Goal: Task Accomplishment & Management: Use online tool/utility

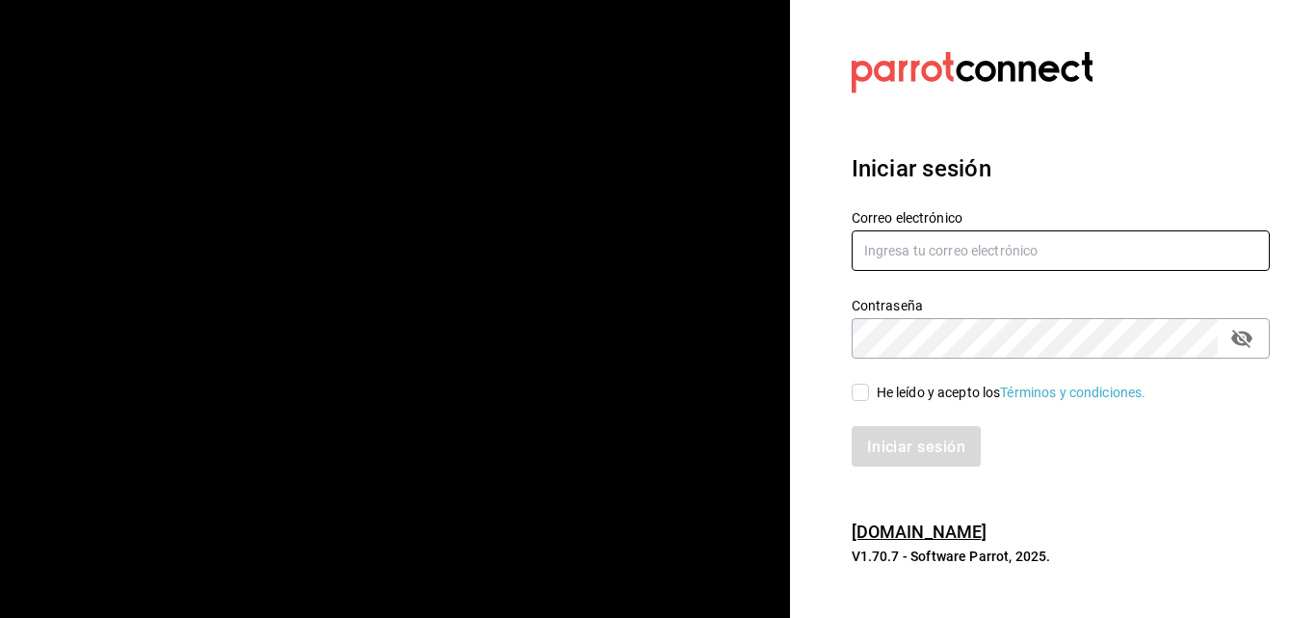
type input "CAZUELAS@SLP.COM"
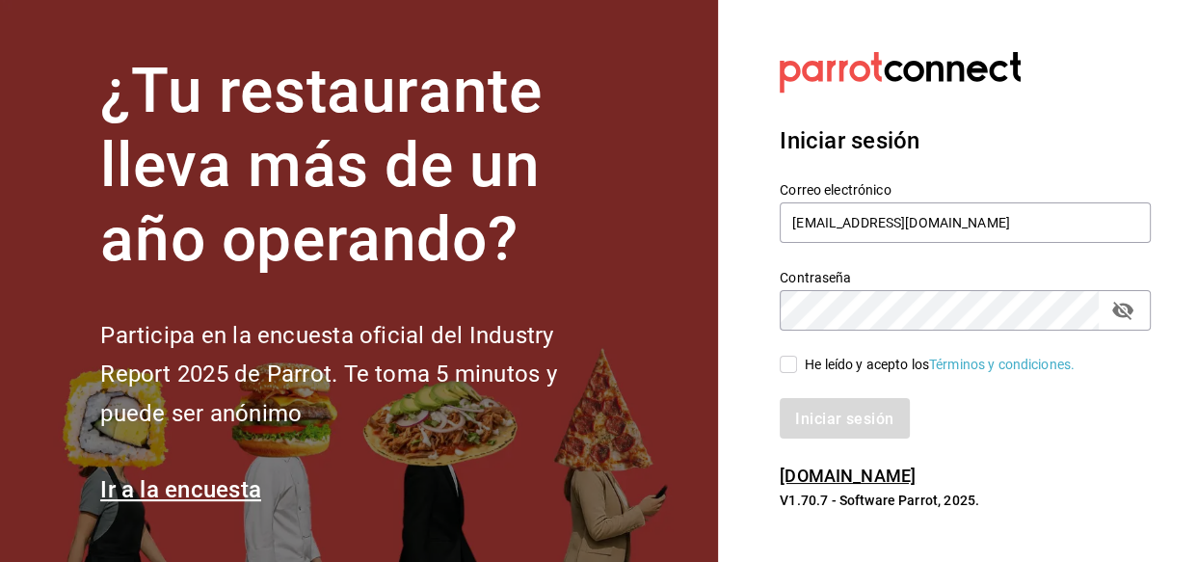
click at [673, 152] on section "¿Tu restaurante lleva más de un año operando? Participa en la encuesta oficial …" at bounding box center [359, 281] width 718 height 562
click at [821, 384] on div "Iniciar sesión" at bounding box center [953, 407] width 394 height 64
click at [801, 361] on span "He leído y acepto los Términos y condiciones." at bounding box center [935, 365] width 277 height 20
click at [797, 361] on input "He leído y acepto los Términos y condiciones." at bounding box center [788, 364] width 17 height 17
checkbox input "true"
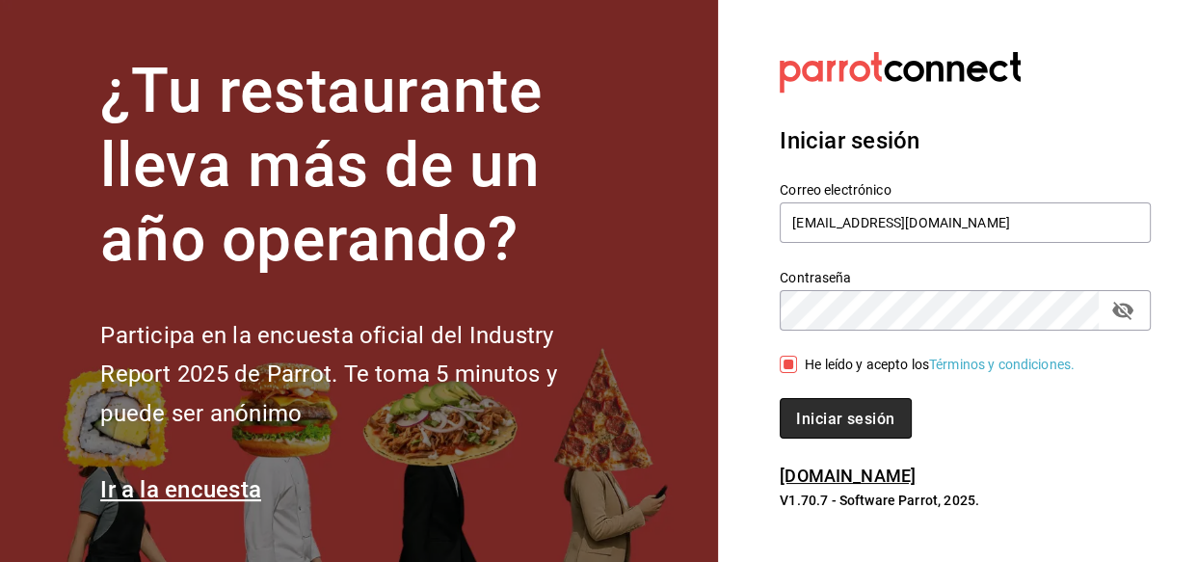
click at [796, 420] on font "Iniciar sesión" at bounding box center [845, 418] width 98 height 18
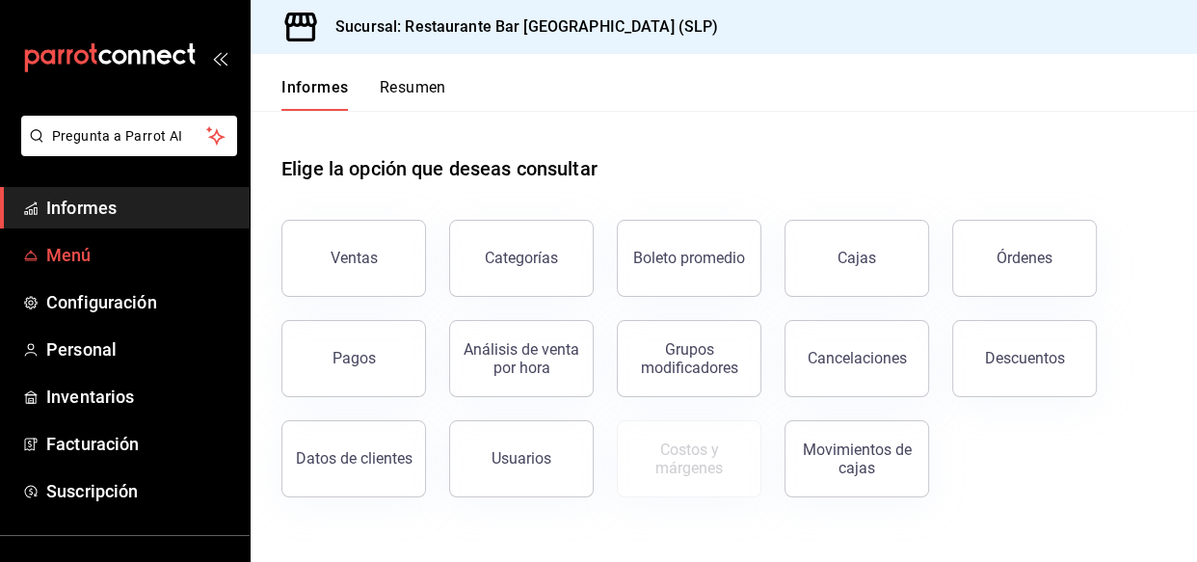
click at [167, 263] on span "Menú" at bounding box center [140, 255] width 188 height 26
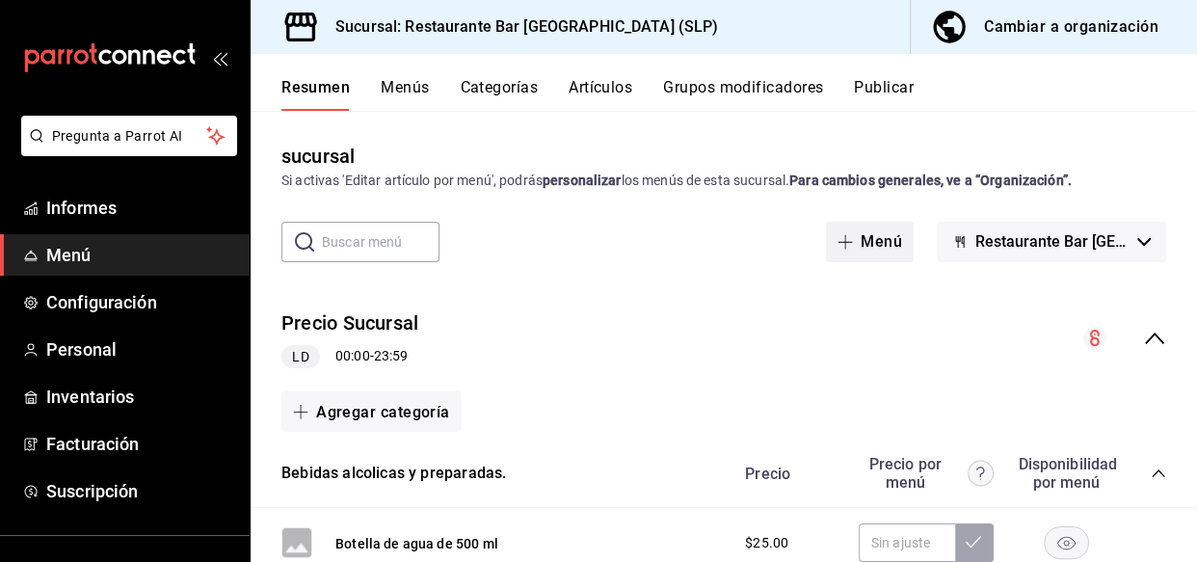
click at [860, 238] on font "Menú" at bounding box center [880, 241] width 41 height 18
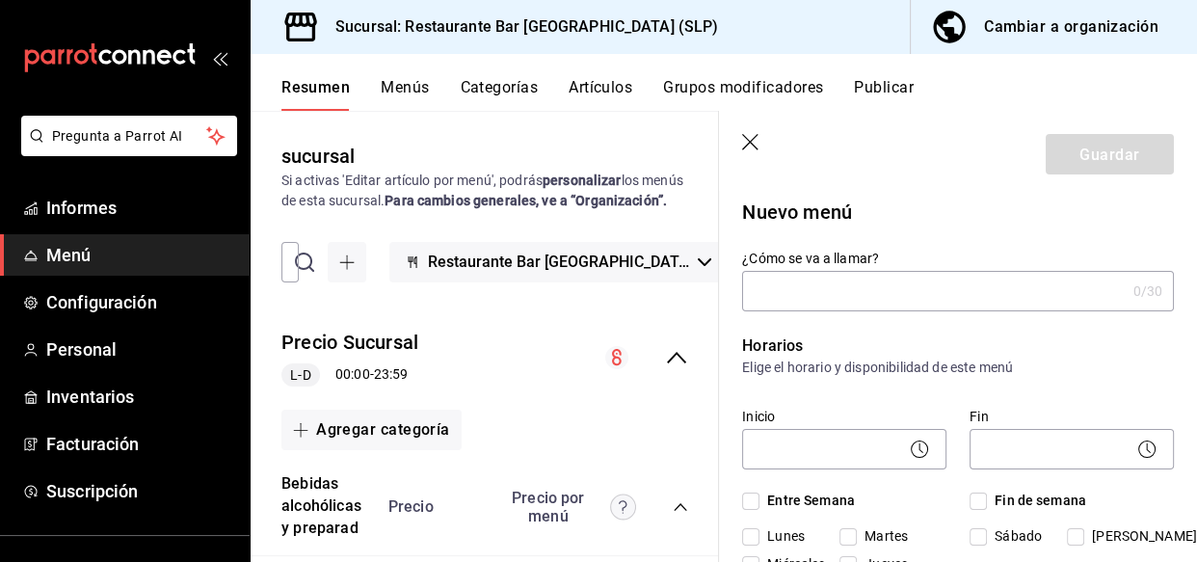
click at [763, 289] on input "¿Cómo se va a llamar?" at bounding box center [933, 291] width 383 height 39
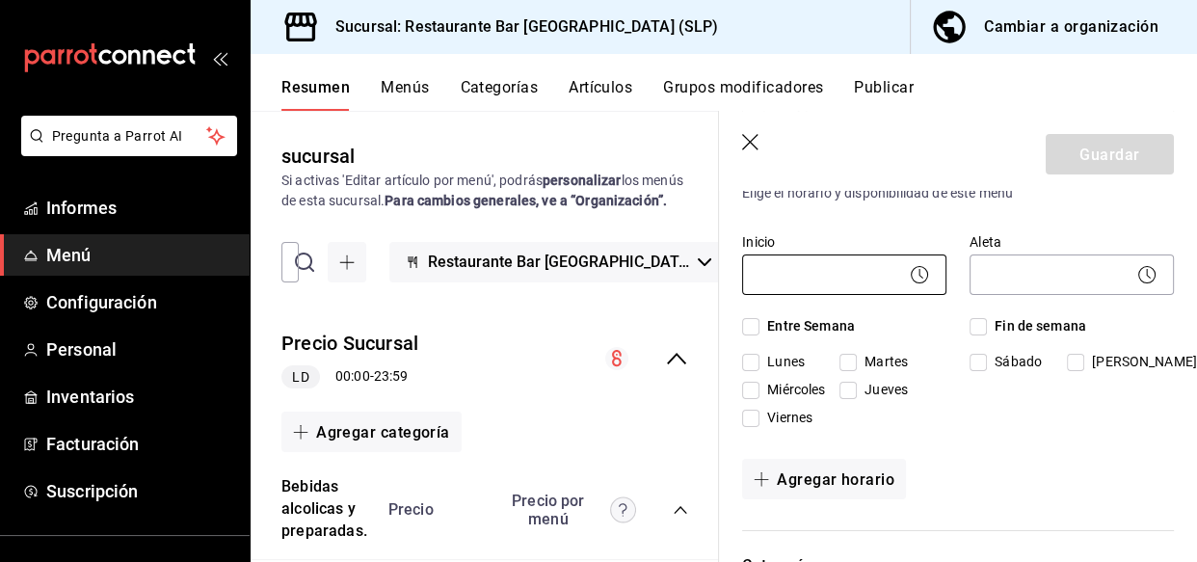
scroll to position [87, 0]
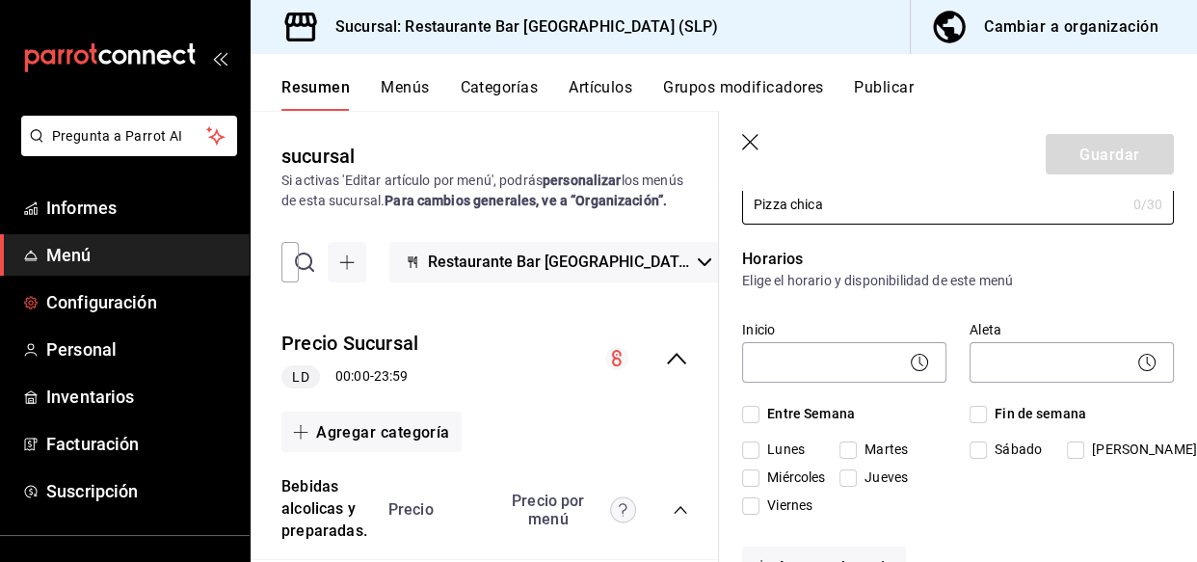
type input "Pizza chica"
click at [66, 249] on font "Menú" at bounding box center [68, 255] width 45 height 20
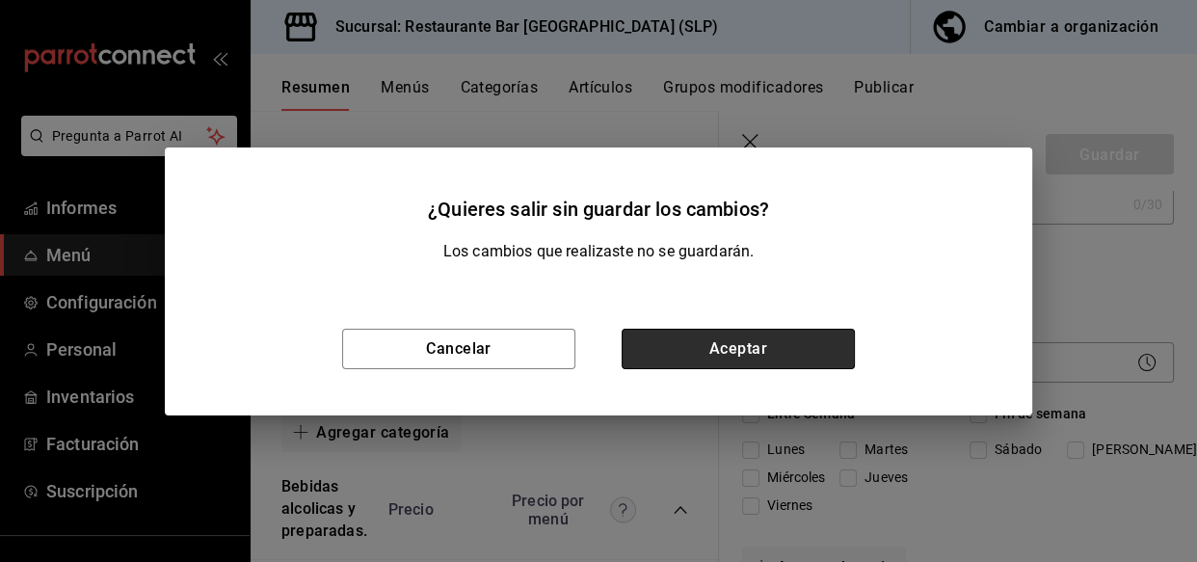
click at [713, 353] on button "Aceptar" at bounding box center [737, 349] width 233 height 40
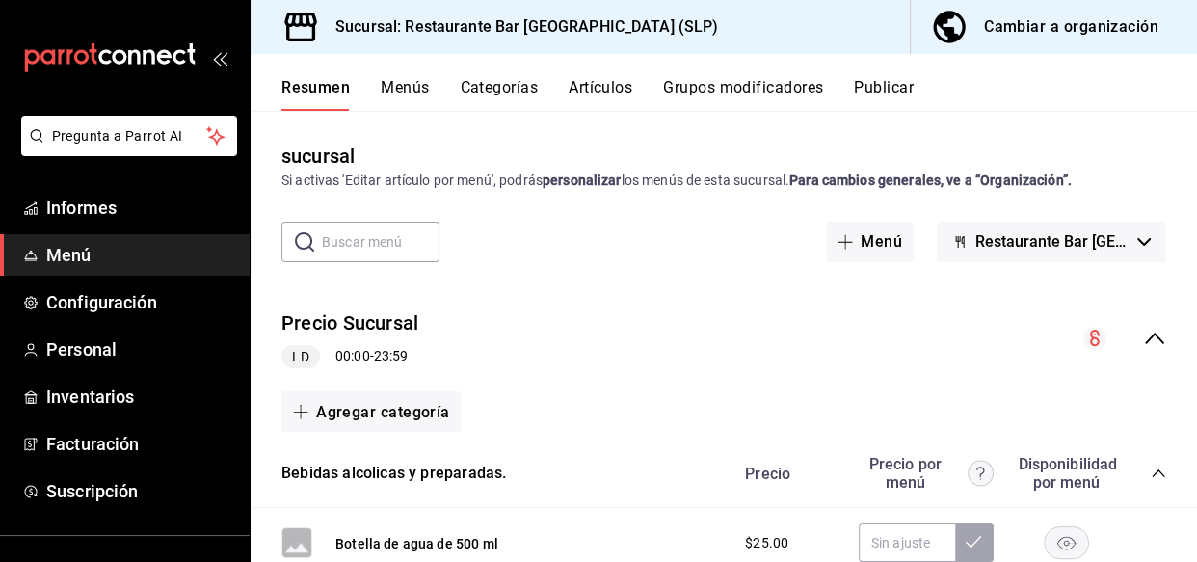
click at [406, 86] on font "Menús" at bounding box center [405, 87] width 48 height 18
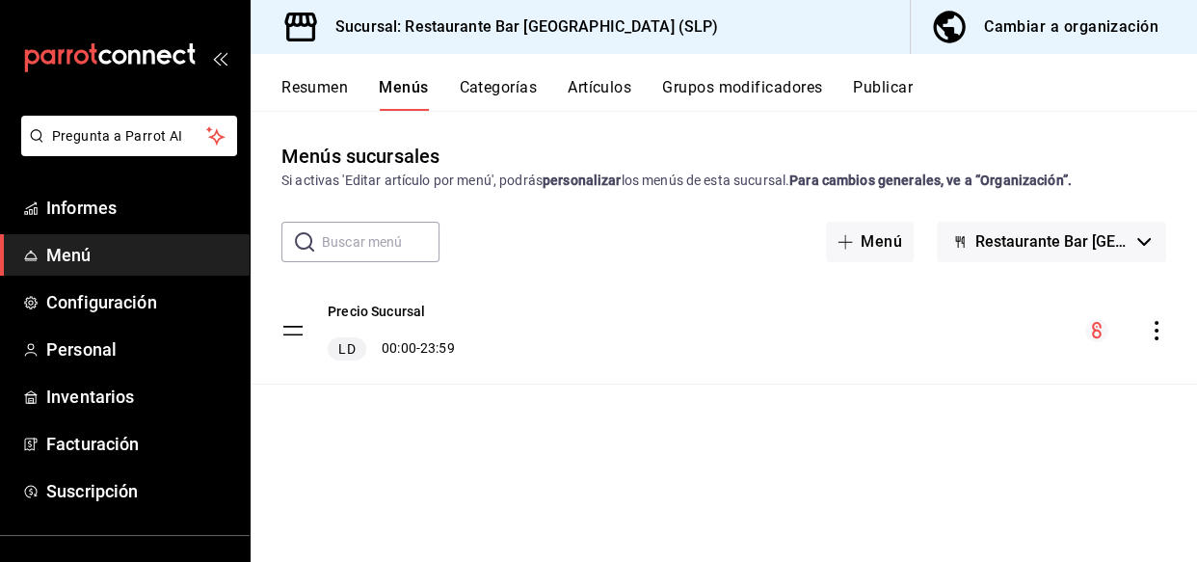
click at [495, 87] on font "Categorías" at bounding box center [499, 87] width 78 height 18
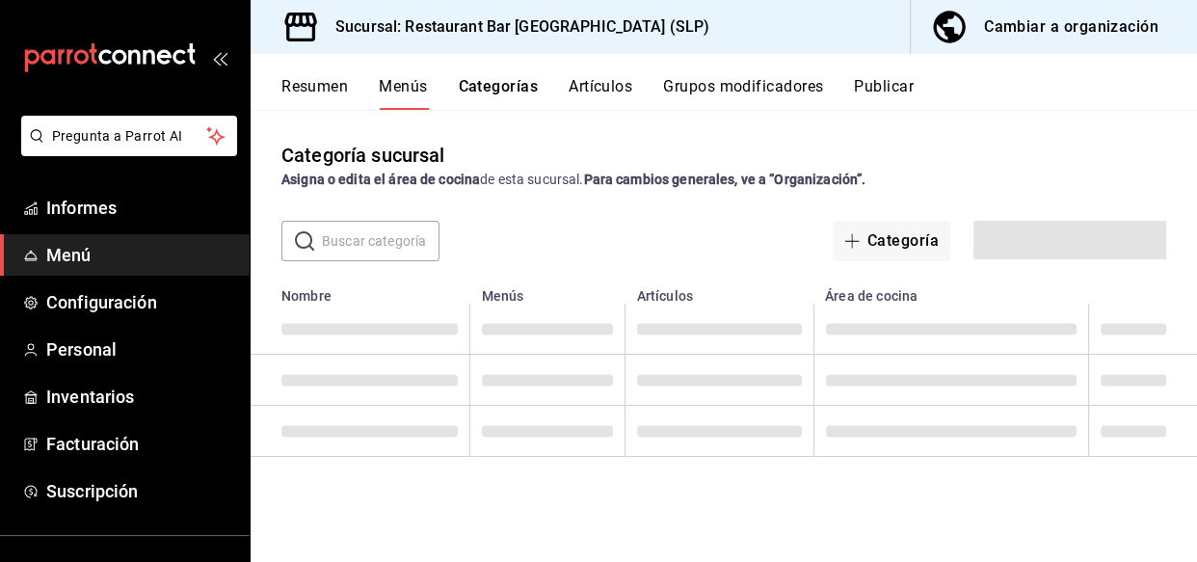
click at [598, 71] on div "Resumen Menús Categorías Artículos Grupos modificadores Publicar" at bounding box center [724, 82] width 946 height 56
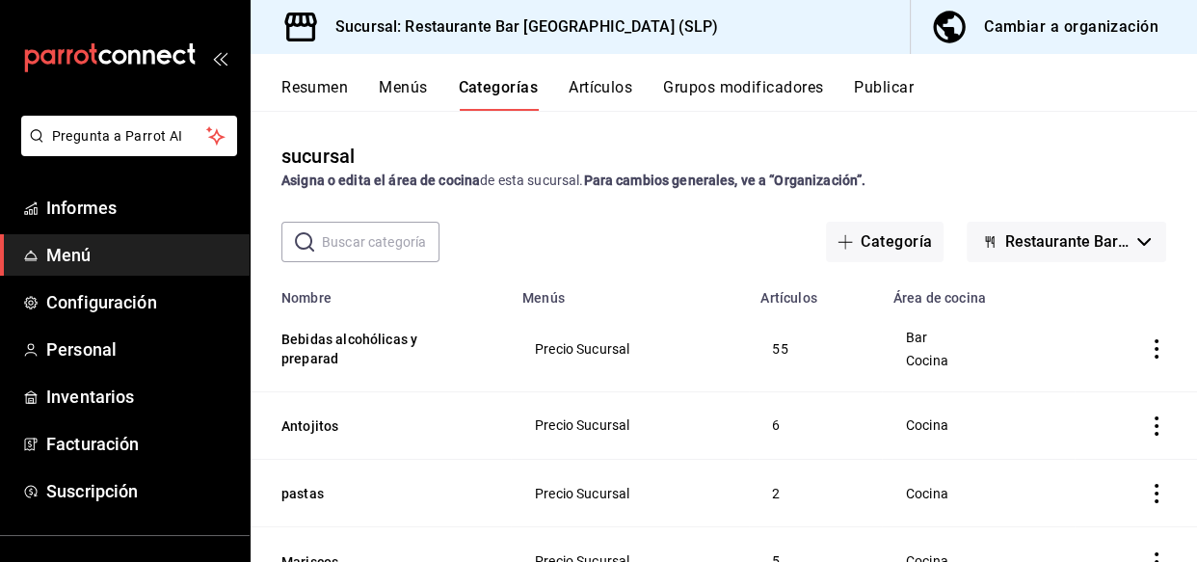
click at [595, 87] on font "Artículos" at bounding box center [600, 87] width 64 height 18
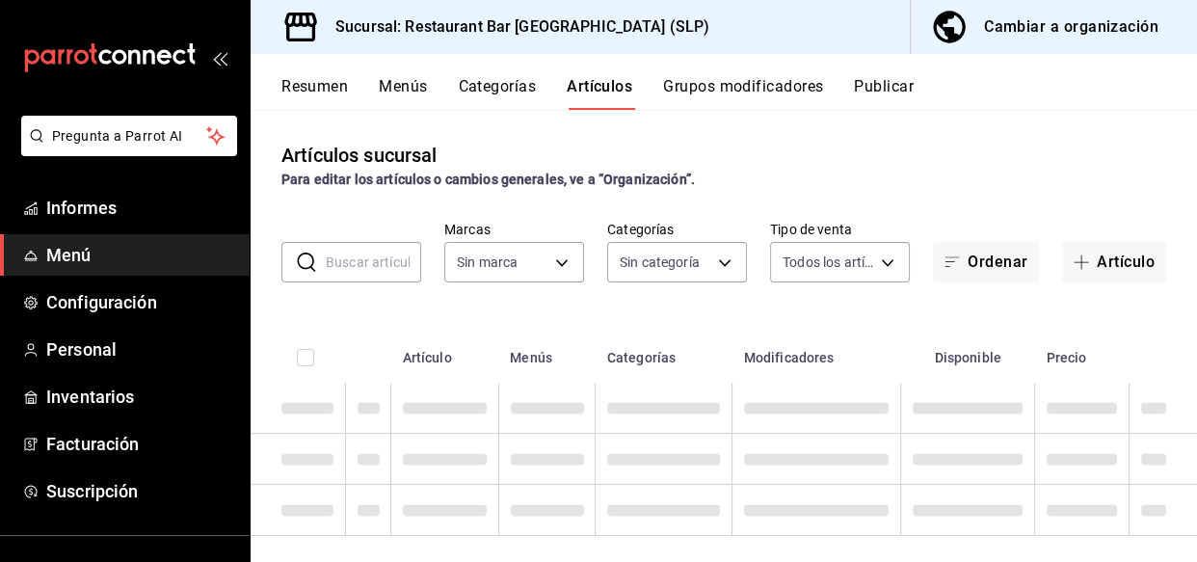
type input "cd89f66b-bb0e-4abf-ba30-19decdc9ebb4"
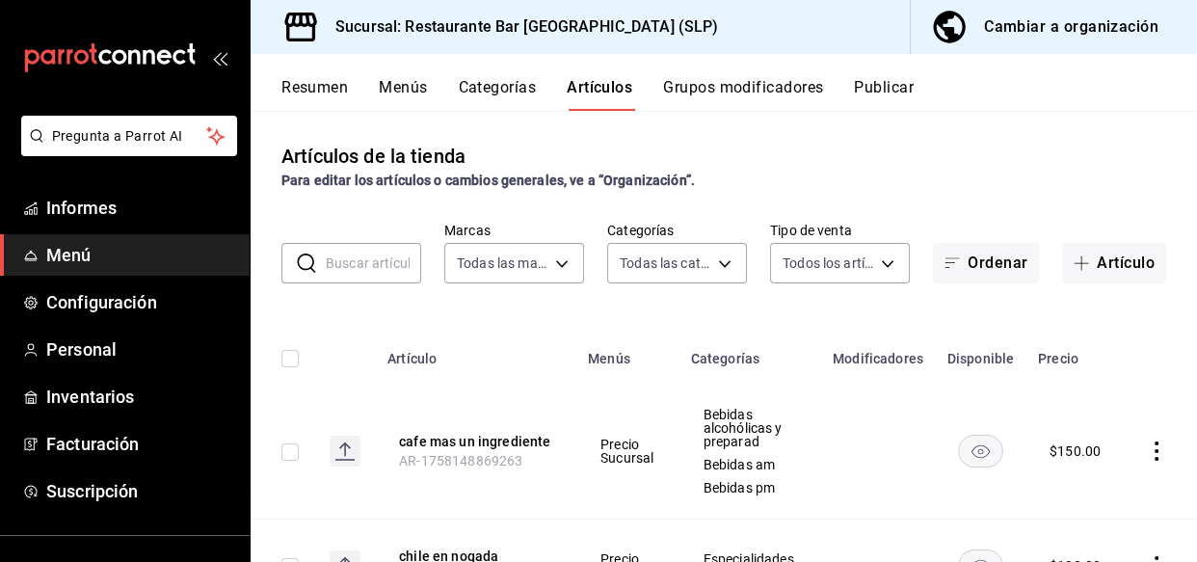
type input "d777af59-3846-40d5-b09d-440fbd0ff5e3,f250a644-8c35-44d6-a5bc-5668555f905e,19766…"
click at [1097, 262] on font "Artículo" at bounding box center [1126, 262] width 58 height 18
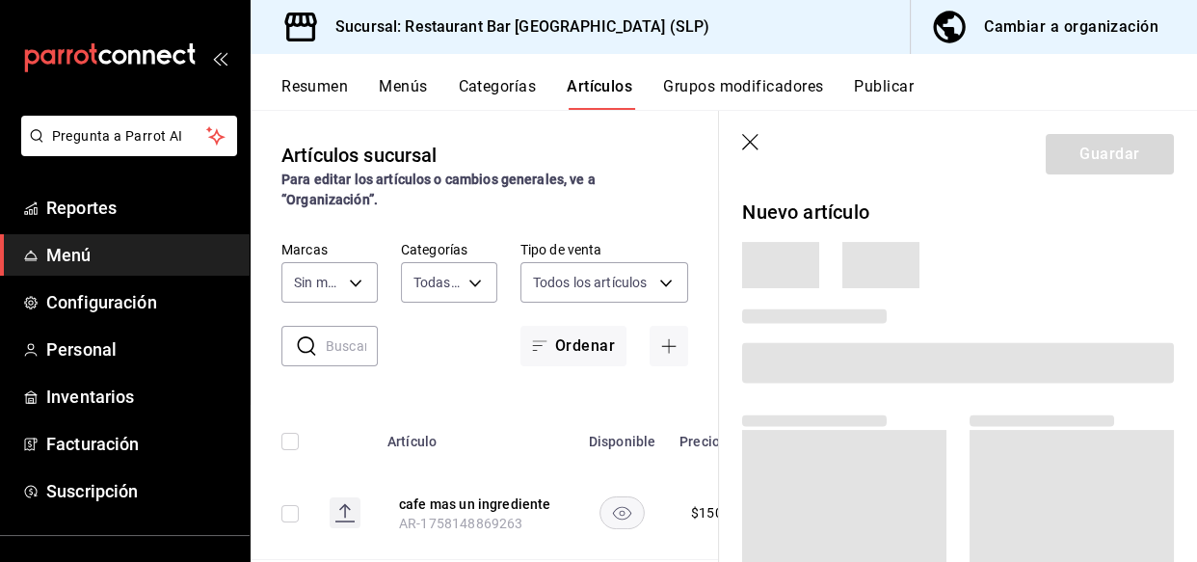
type input "d777af59-3846-40d5-b09d-440fbd0ff5e3,f250a644-8c35-44d6-a5bc-5668555f905e,19766…"
type input "cd89f66b-bb0e-4abf-ba30-19decdc9ebb4"
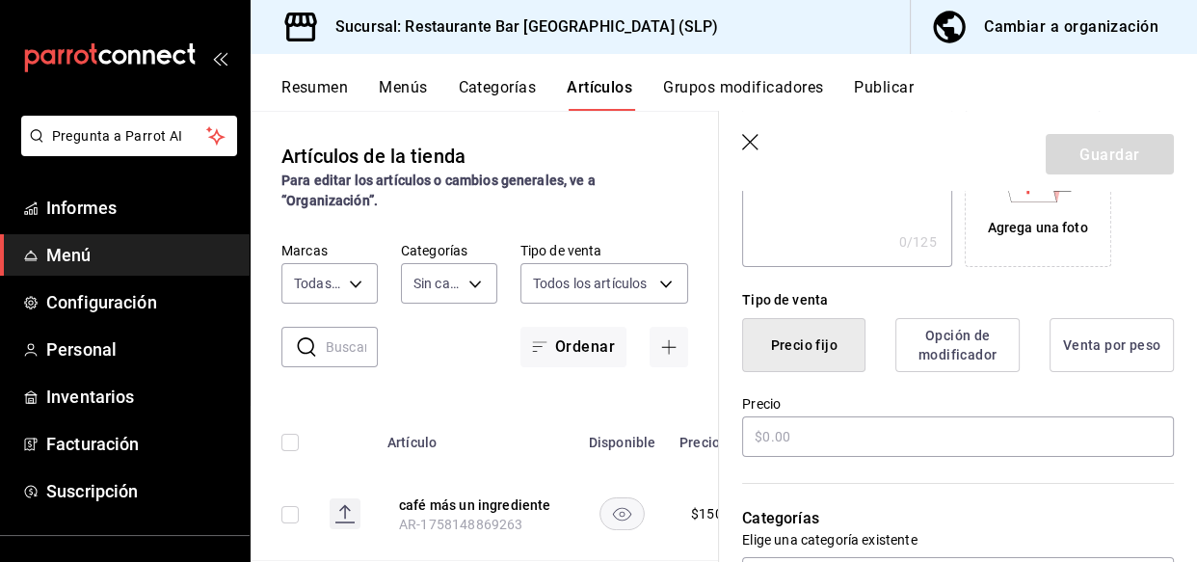
scroll to position [437, 0]
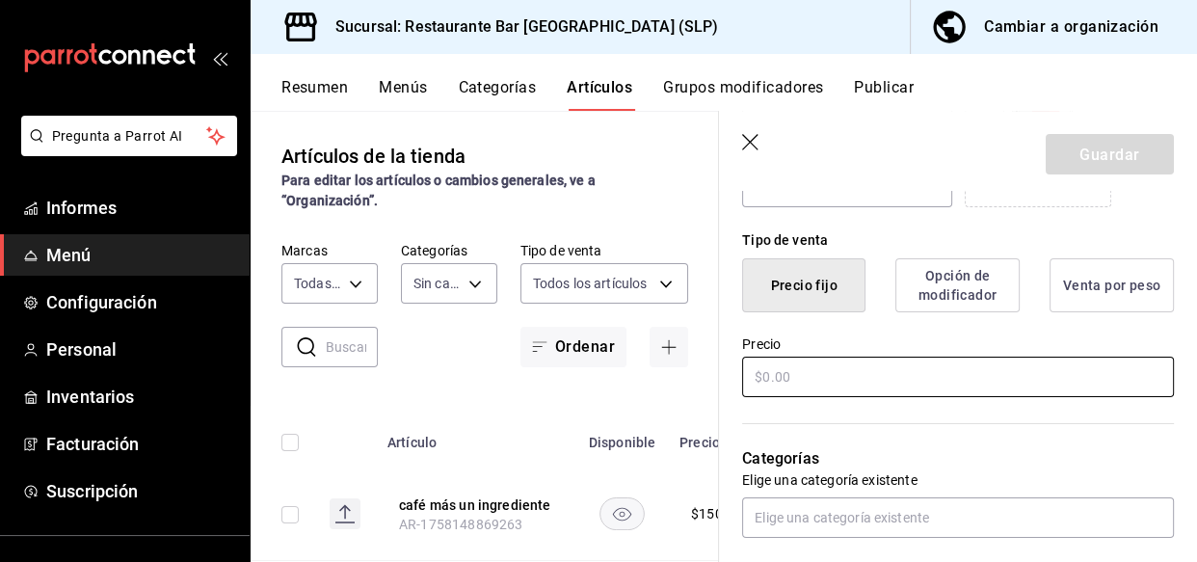
type input "pizza chica"
click at [797, 396] on input "text" at bounding box center [958, 377] width 432 height 40
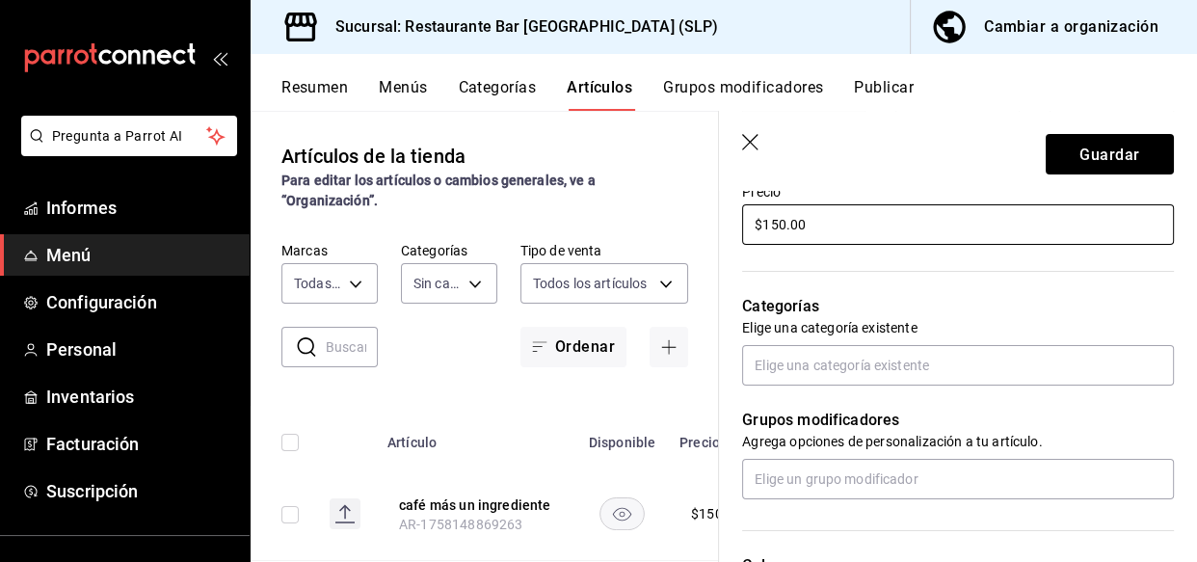
scroll to position [613, 0]
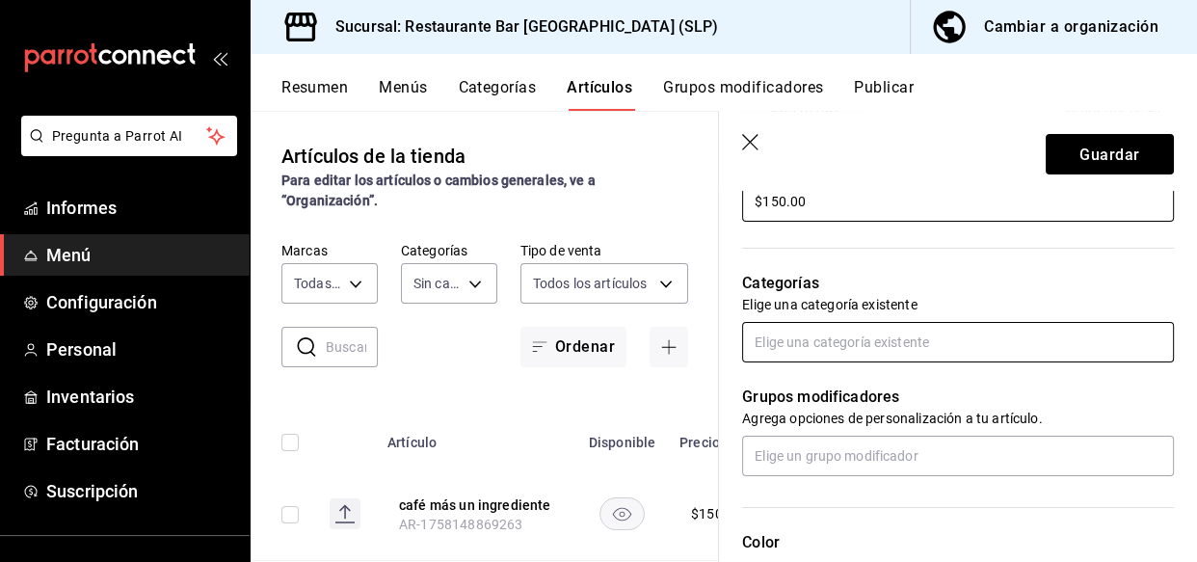
type input "$150.00"
click at [843, 362] on input "text" at bounding box center [958, 342] width 432 height 40
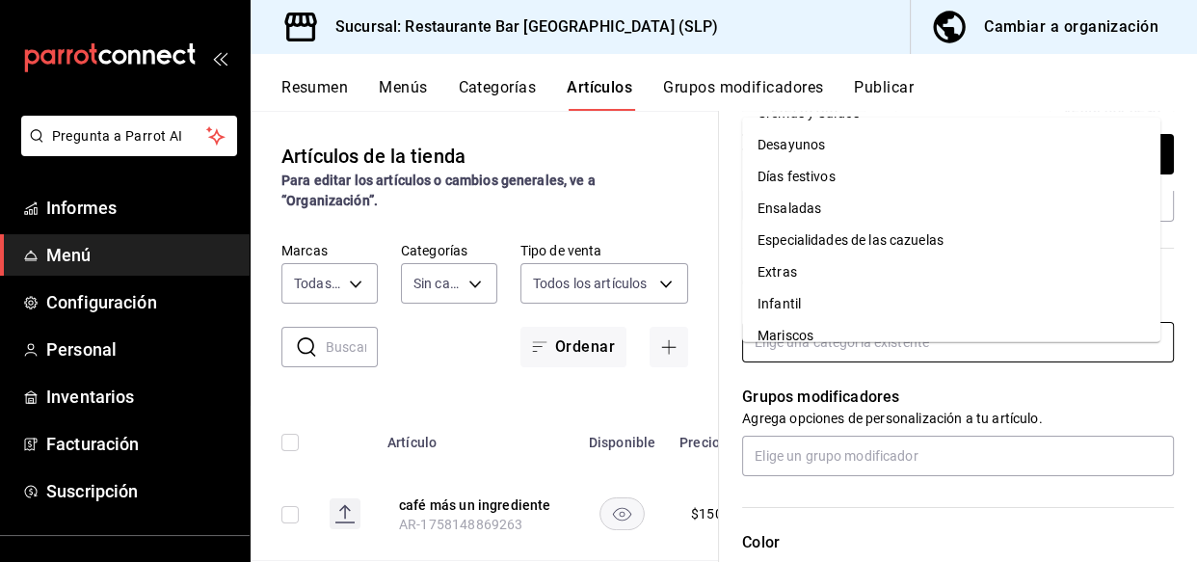
scroll to position [350, 0]
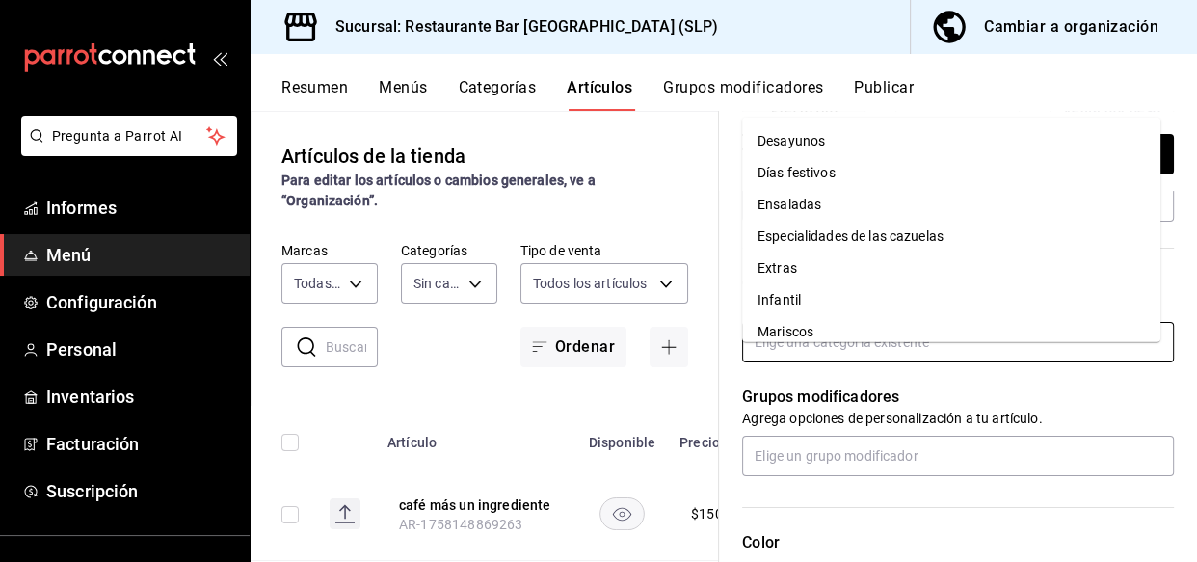
click at [777, 295] on font "Infantil" at bounding box center [778, 299] width 43 height 15
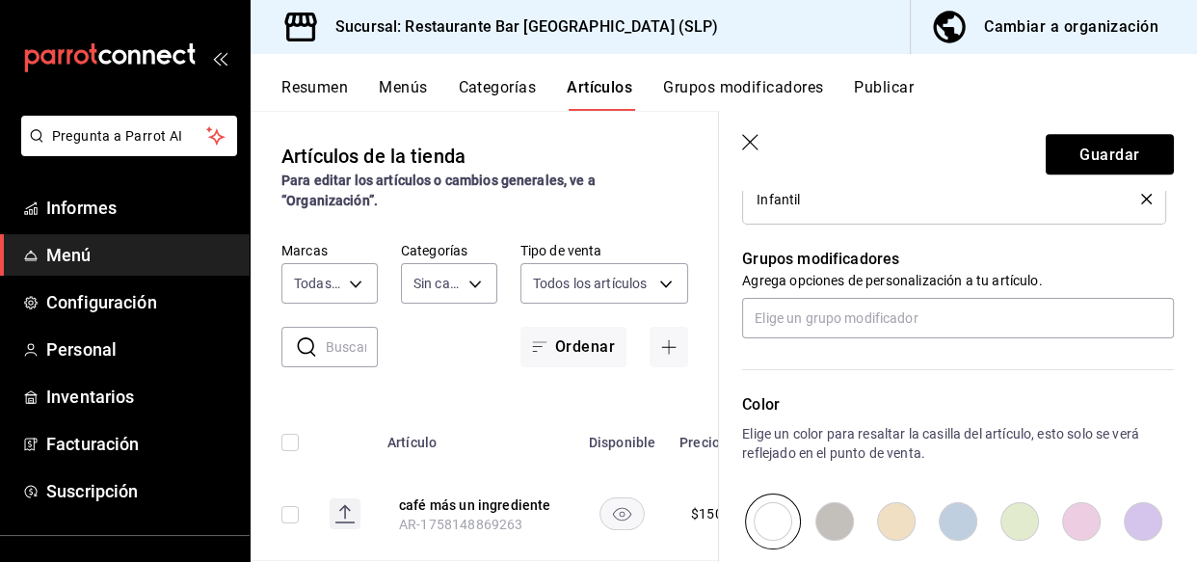
scroll to position [788, 0]
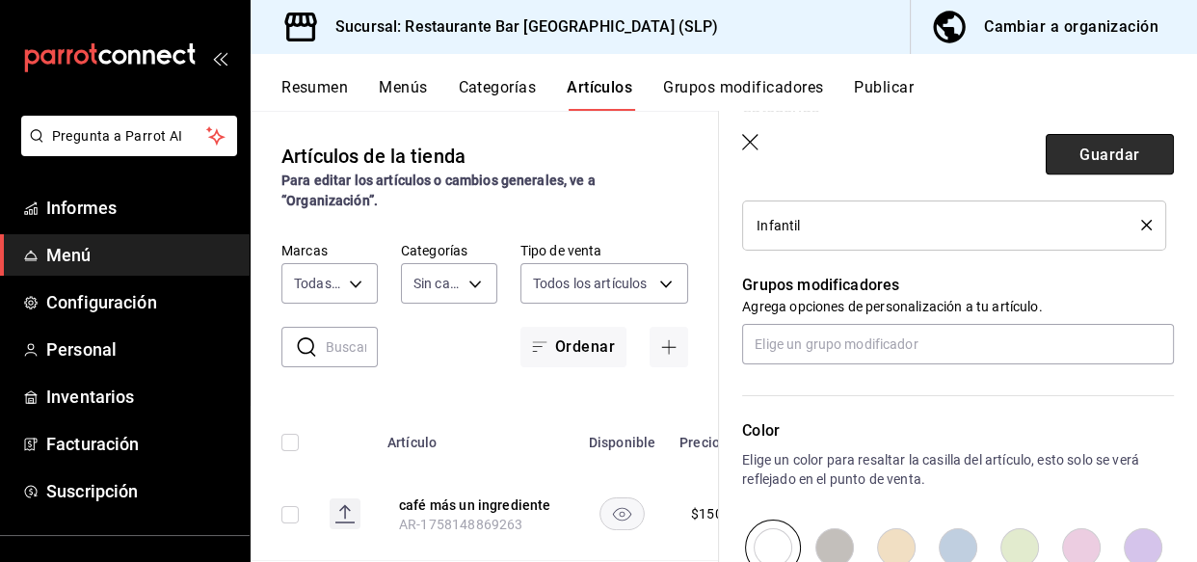
click at [1103, 155] on font "Guardar" at bounding box center [1109, 154] width 60 height 18
